Goal: Task Accomplishment & Management: Use online tool/utility

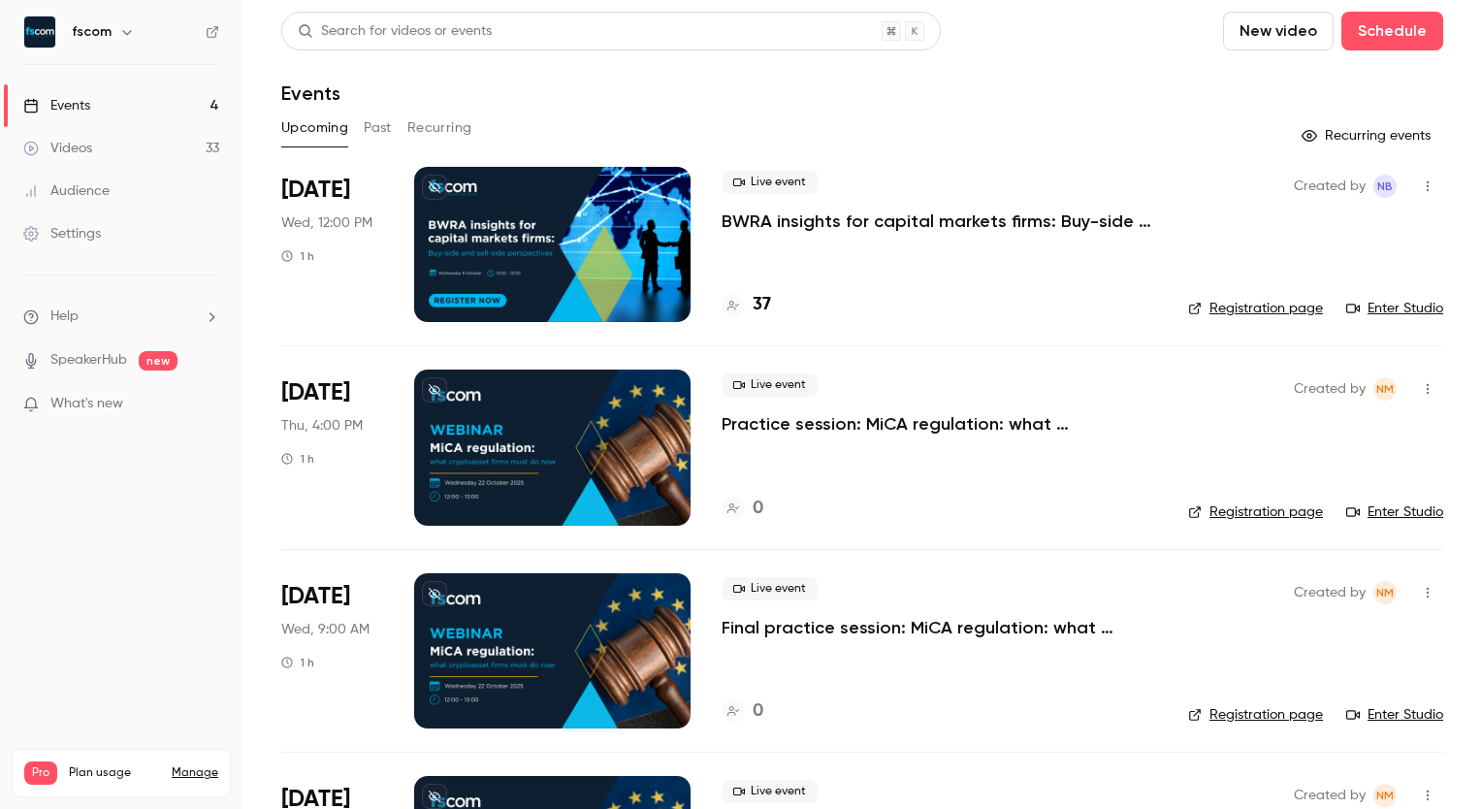
click at [954, 214] on p "BWRA insights for capital markets firms: Buy-side and sell-side perspectives" at bounding box center [940, 221] width 436 height 23
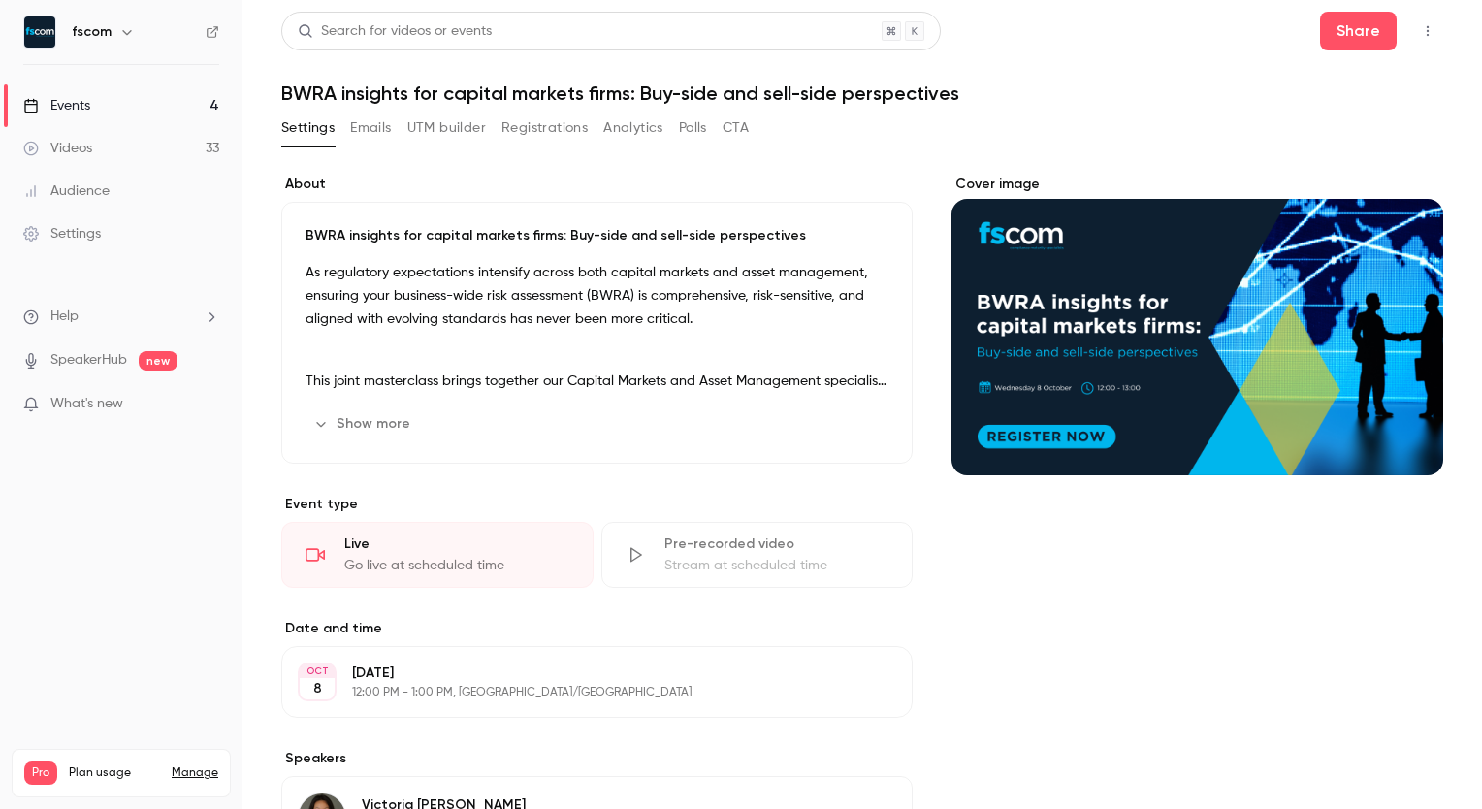
click at [1412, 35] on button "button" at bounding box center [1427, 31] width 31 height 31
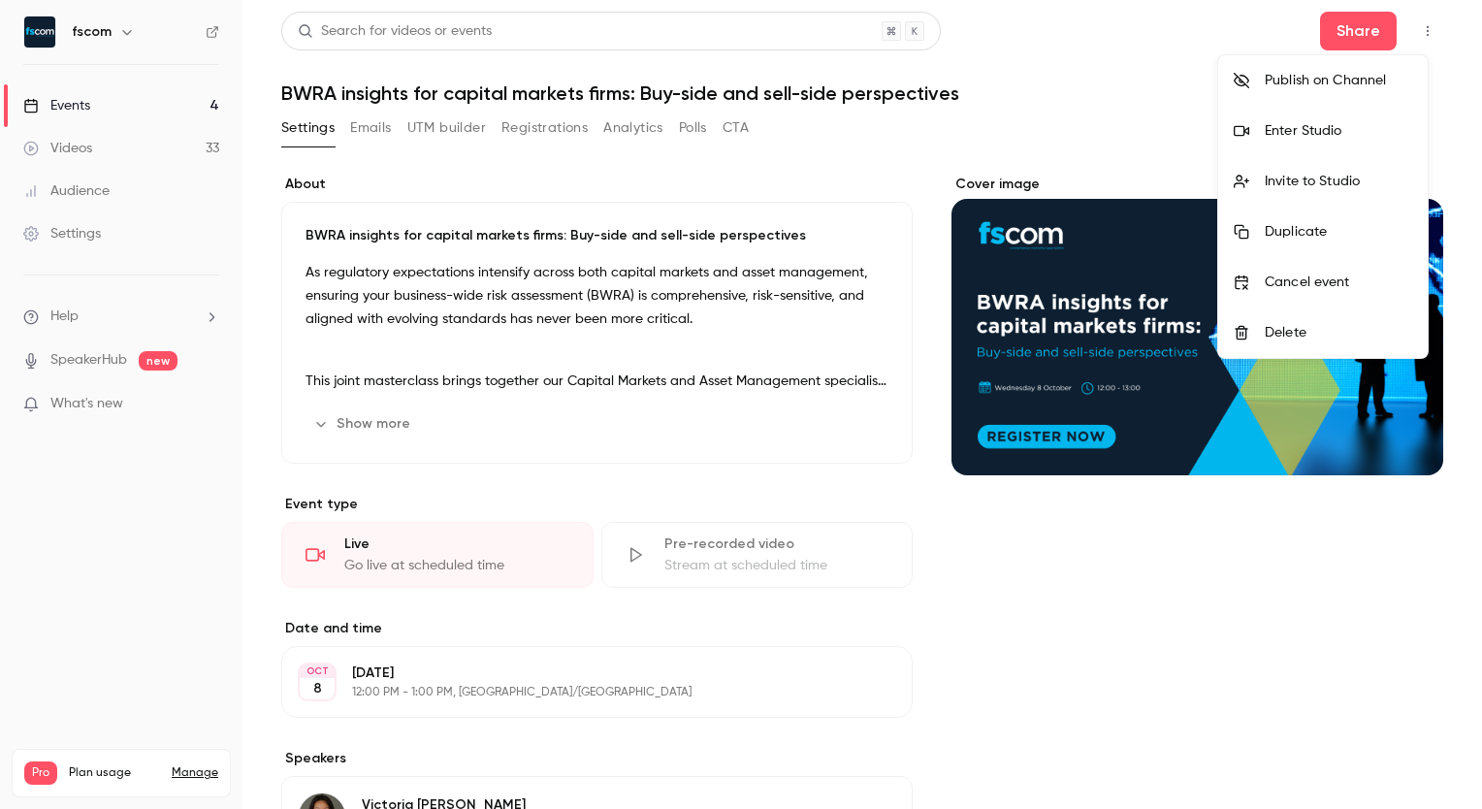
click at [1360, 177] on div "Invite to Studio" at bounding box center [1338, 181] width 147 height 19
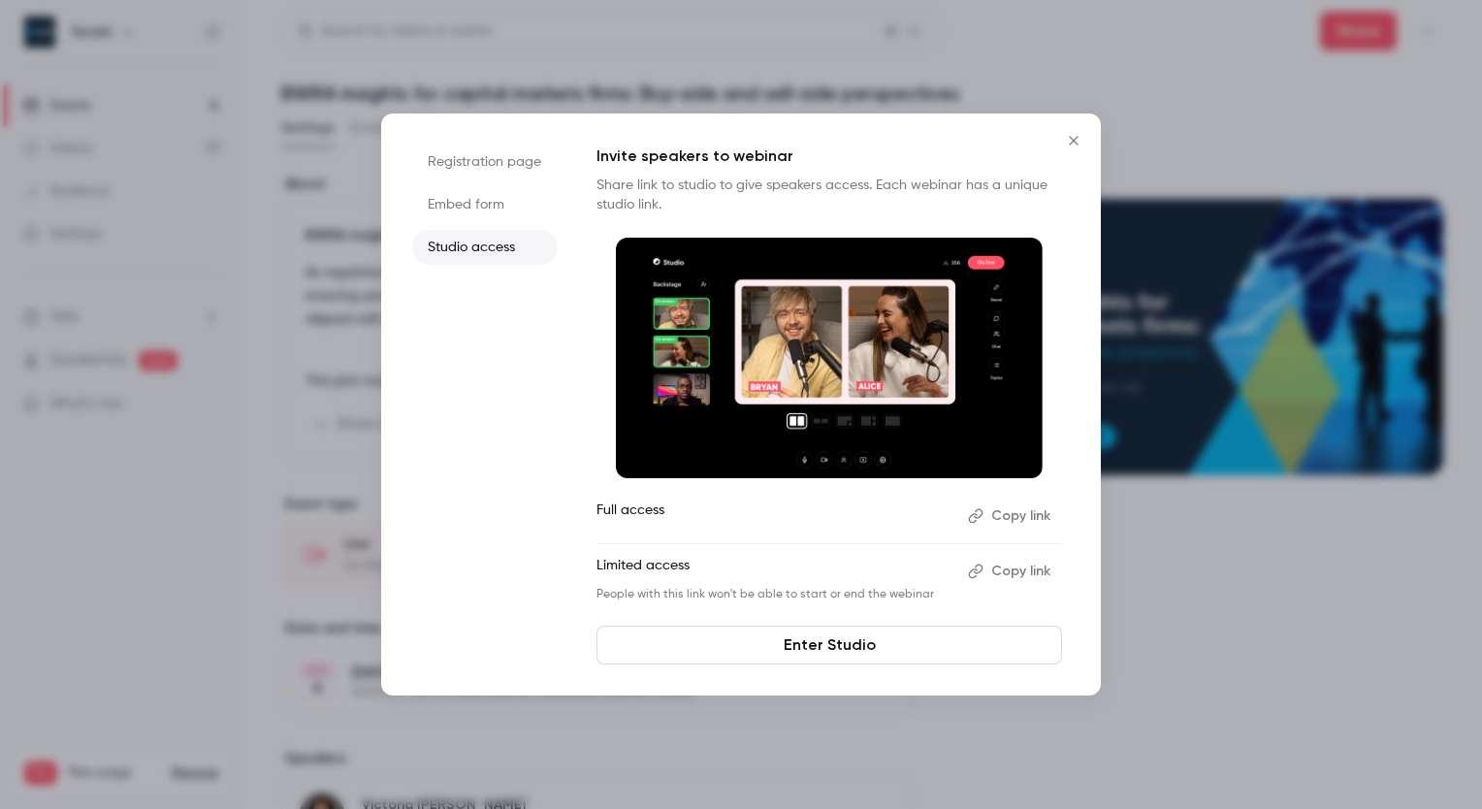
click at [1023, 572] on button "Copy link" at bounding box center [1011, 571] width 102 height 31
click at [1071, 136] on icon "Close" at bounding box center [1073, 141] width 23 height 16
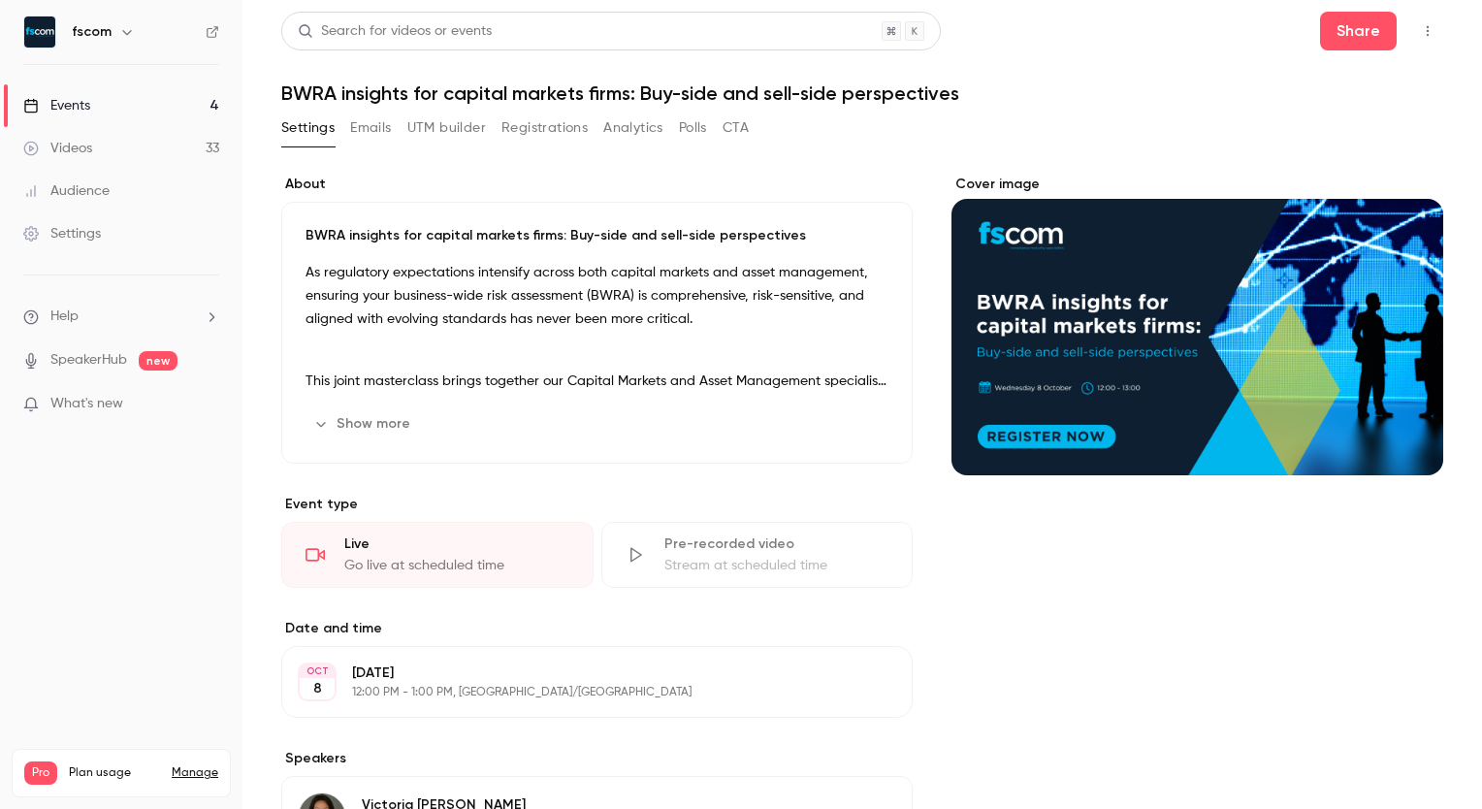
click at [1422, 26] on button "button" at bounding box center [1427, 31] width 31 height 31
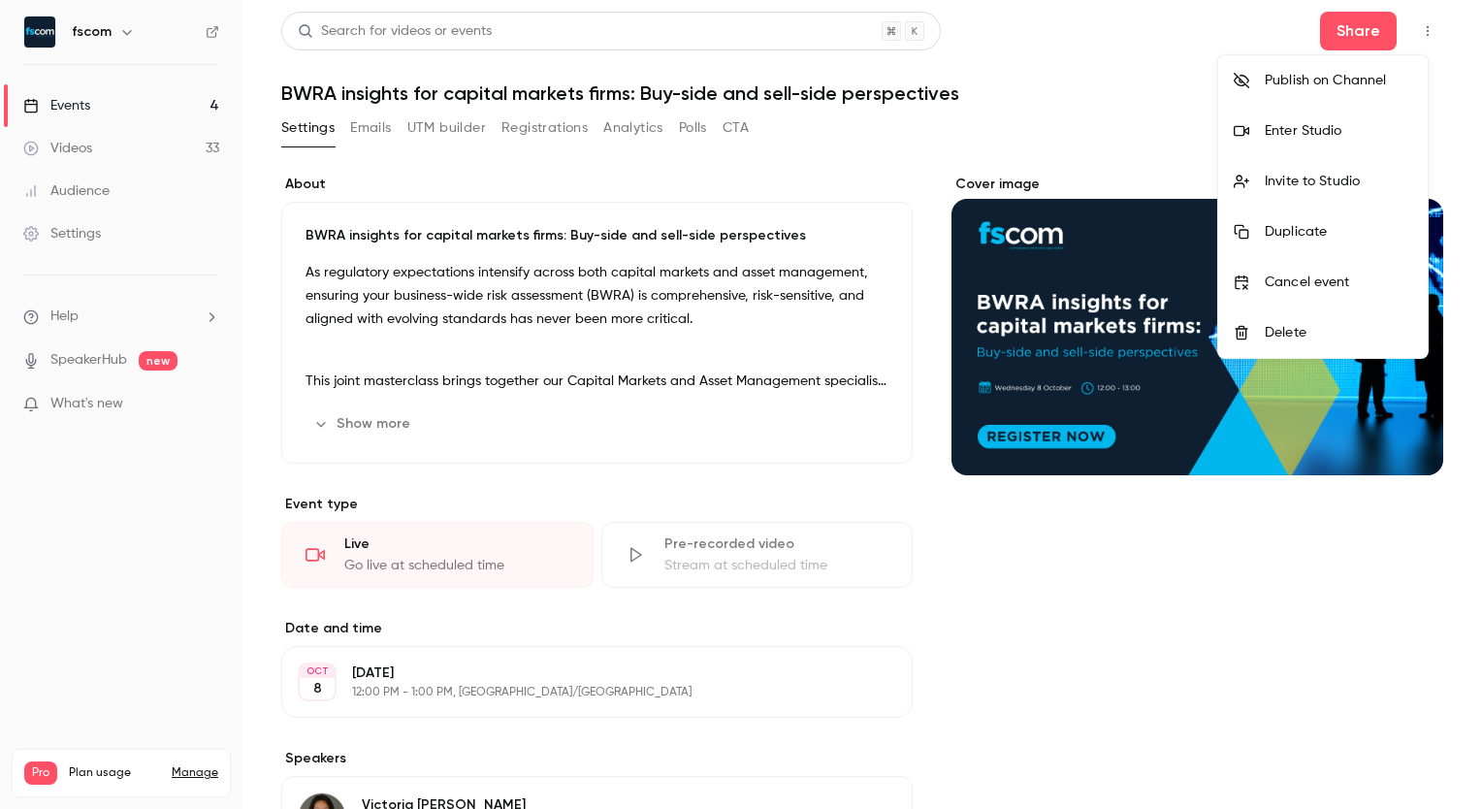
click at [1337, 118] on li "Enter Studio" at bounding box center [1323, 131] width 210 height 50
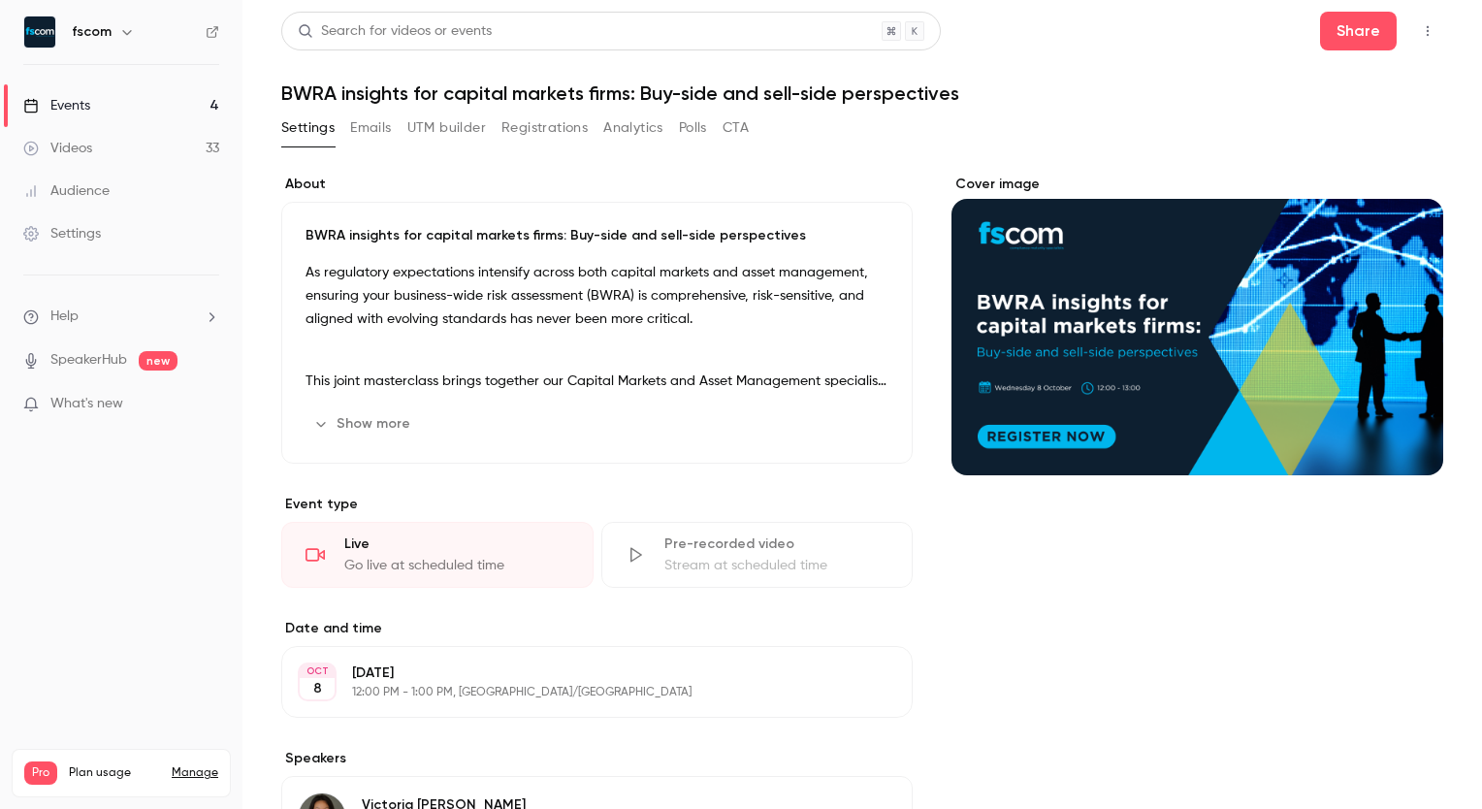
click at [1414, 44] on button "button" at bounding box center [1427, 31] width 31 height 31
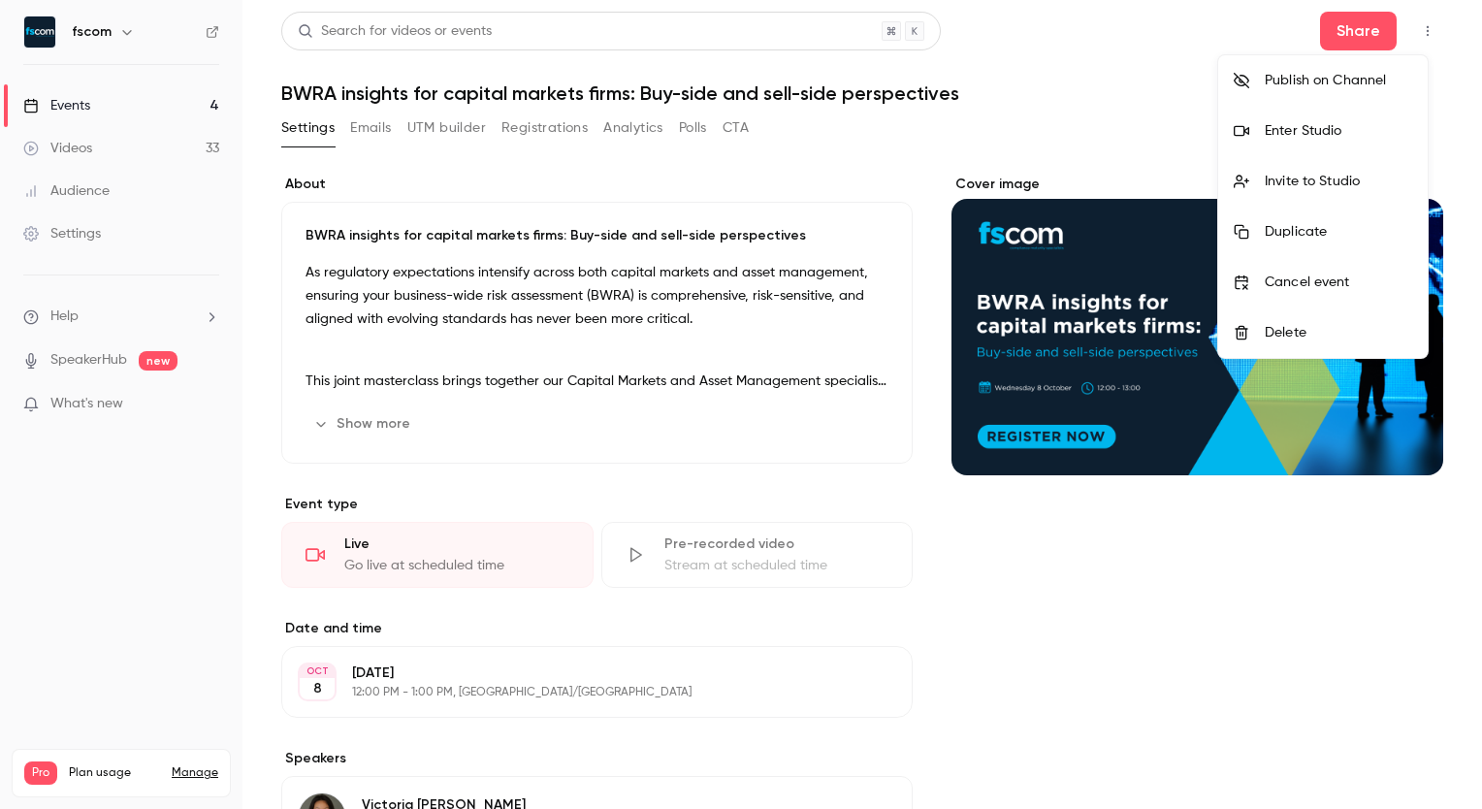
click at [1323, 139] on div "Enter Studio" at bounding box center [1338, 130] width 147 height 19
